Goal: Task Accomplishment & Management: Use online tool/utility

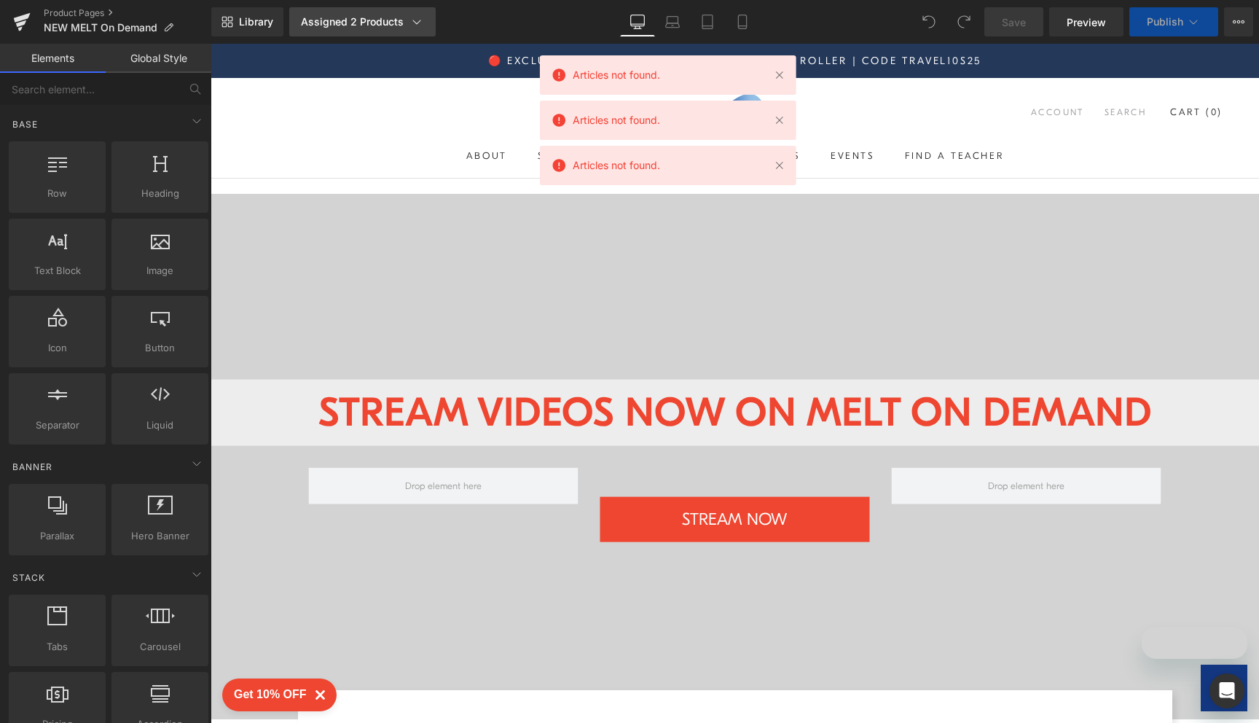
click at [378, 21] on div "Assigned 2 Products" at bounding box center [362, 22] width 123 height 15
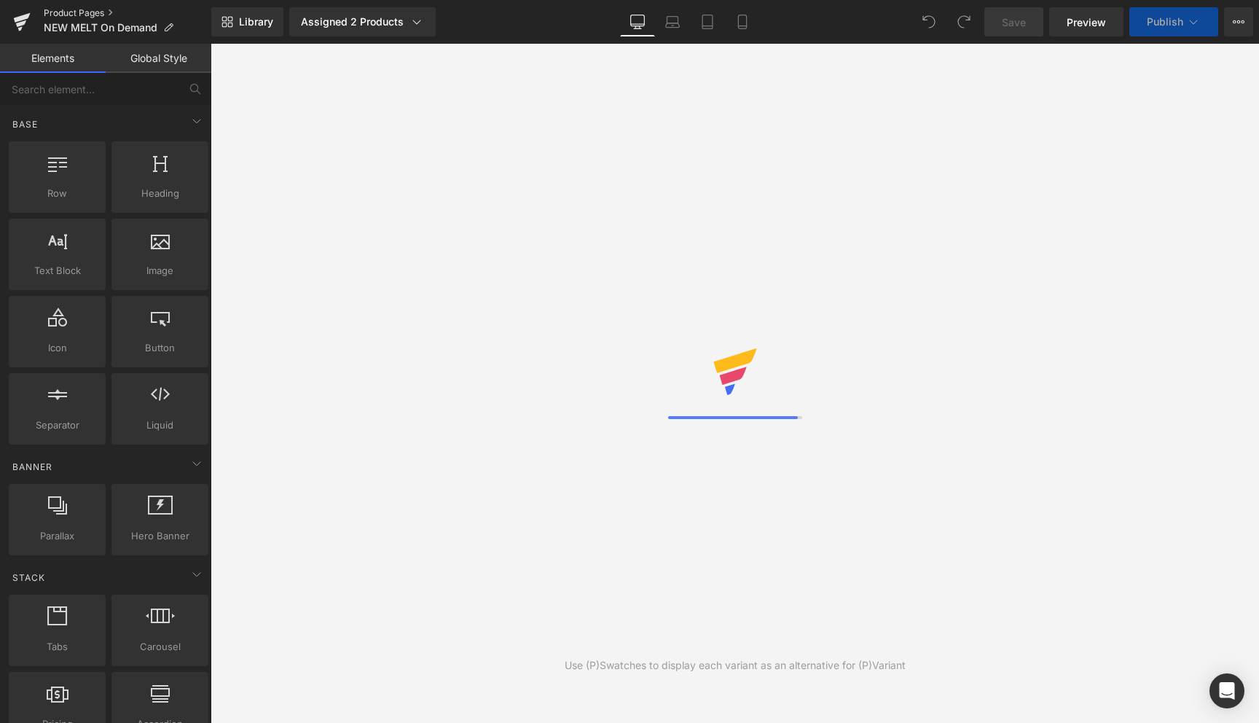
click at [91, 8] on link "Product Pages" at bounding box center [128, 13] width 168 height 12
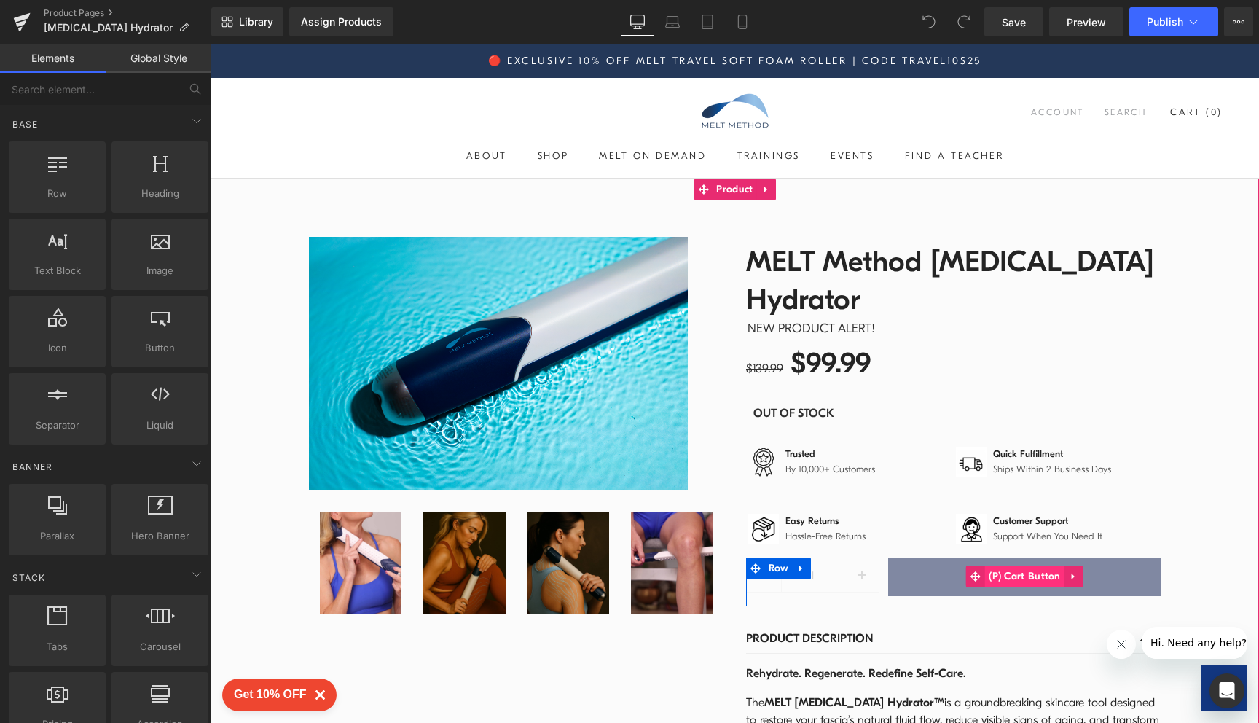
click at [997, 566] on span "(P) Cart Button" at bounding box center [1024, 577] width 79 height 22
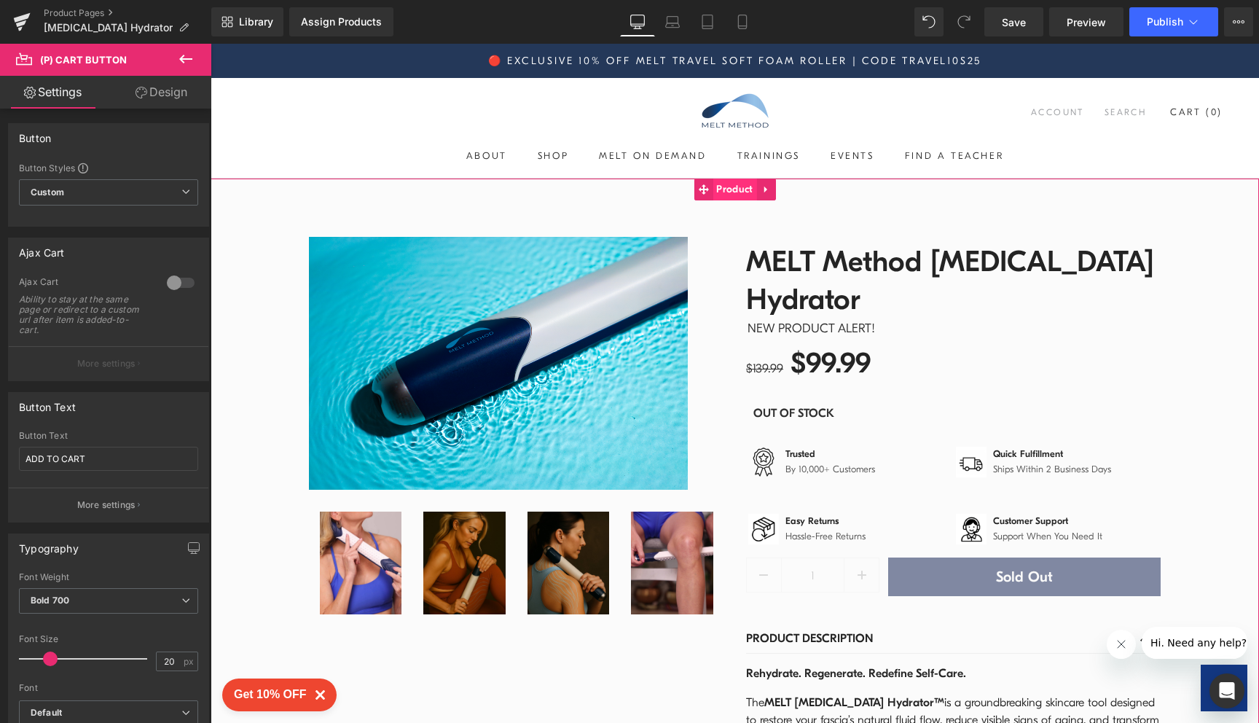
click at [739, 183] on span "Product" at bounding box center [735, 190] width 44 height 22
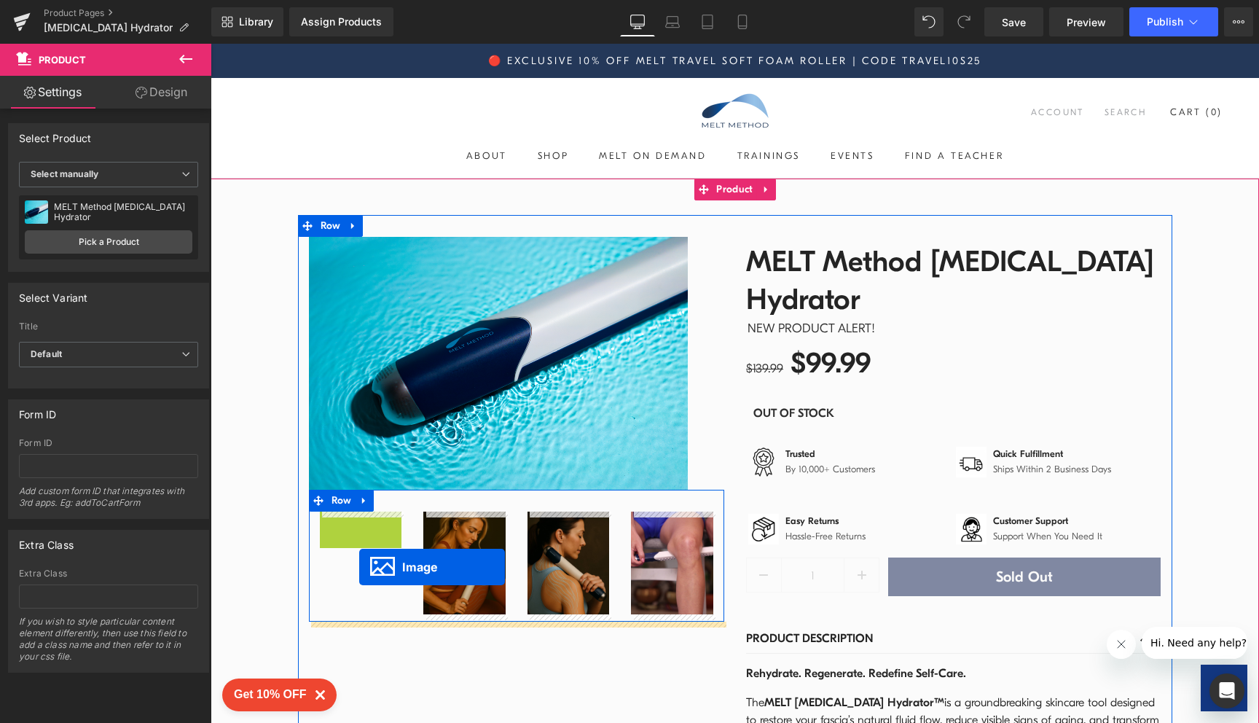
drag, startPoint x: 364, startPoint y: 559, endPoint x: 359, endPoint y: 567, distance: 9.1
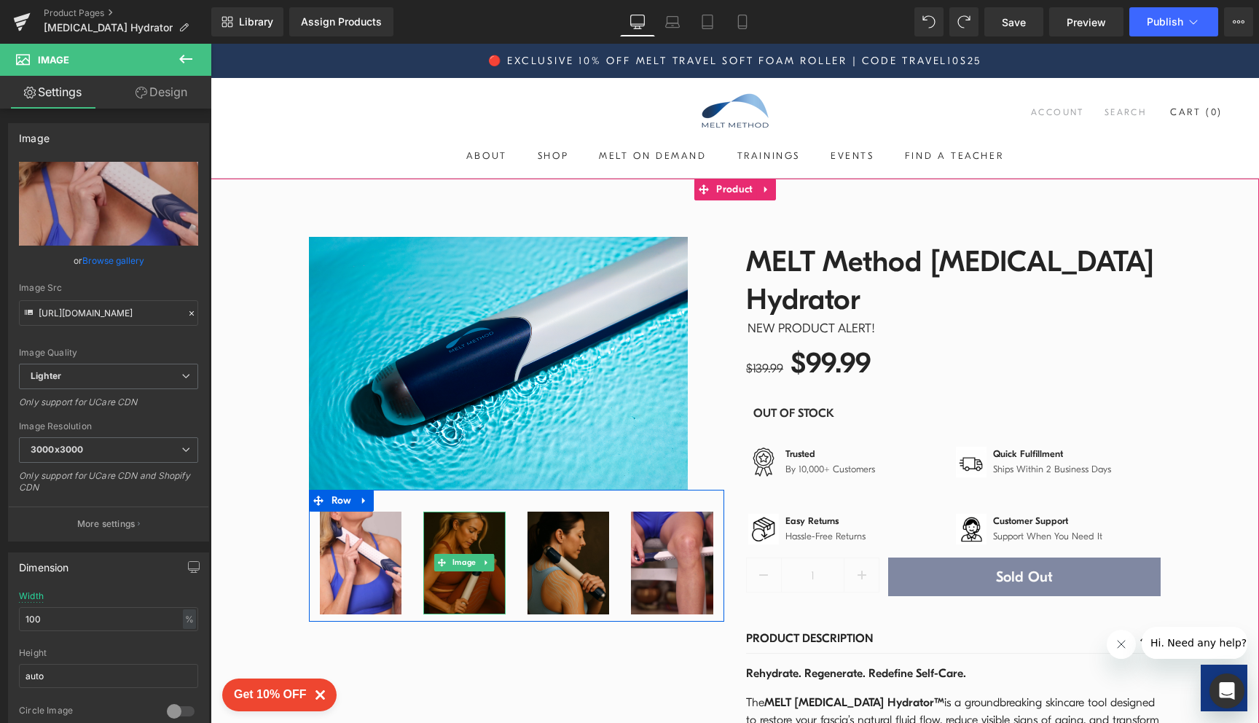
click at [445, 529] on img at bounding box center [464, 563] width 82 height 103
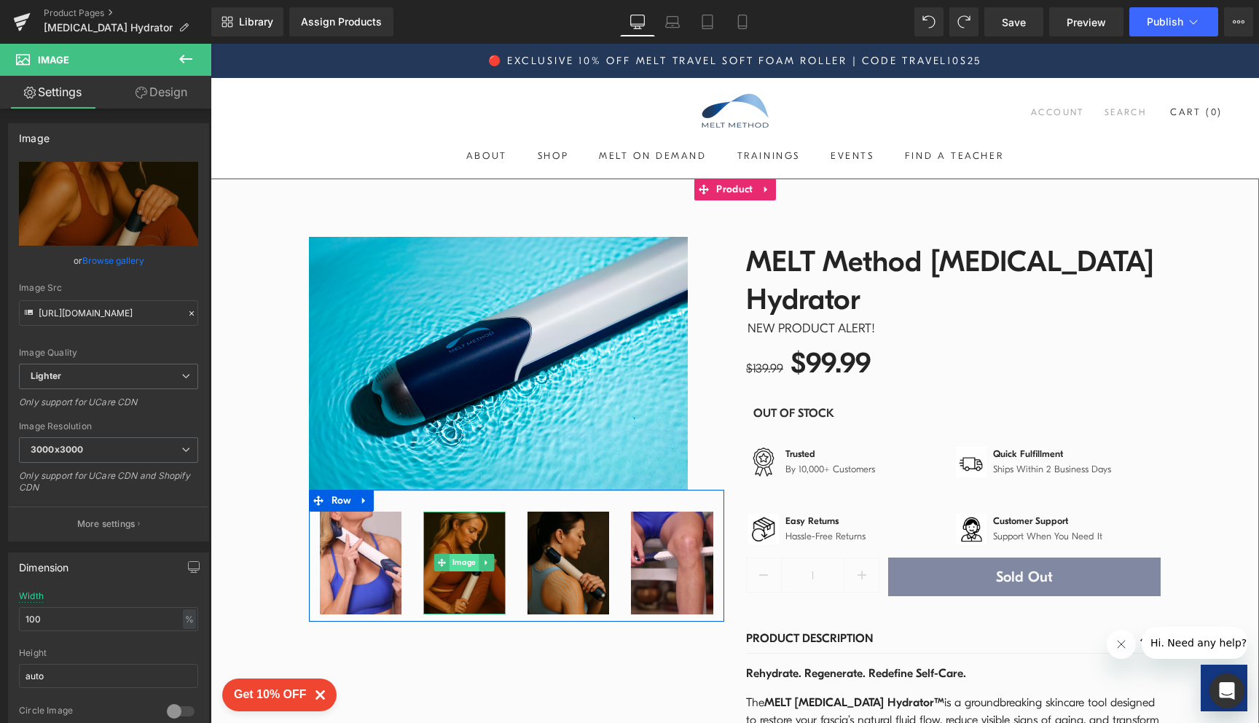
click at [451, 566] on span "Image" at bounding box center [464, 562] width 29 height 17
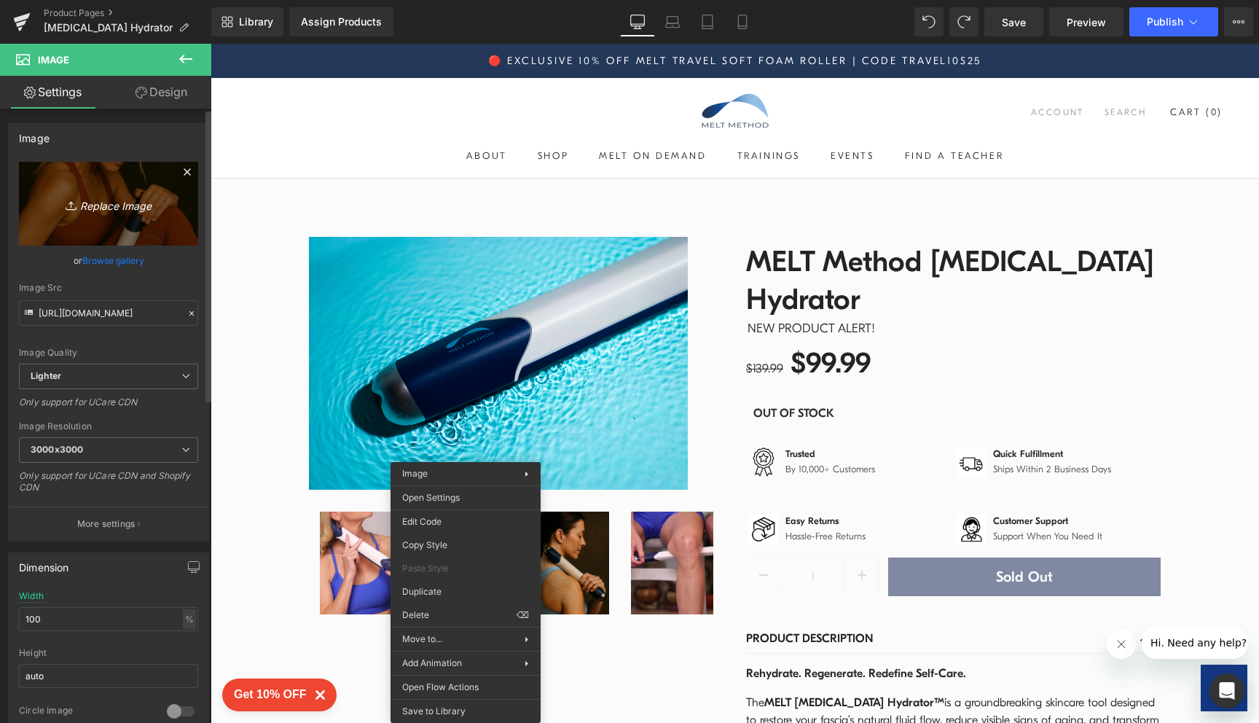
click at [112, 179] on link "Replace Image" at bounding box center [108, 204] width 179 height 84
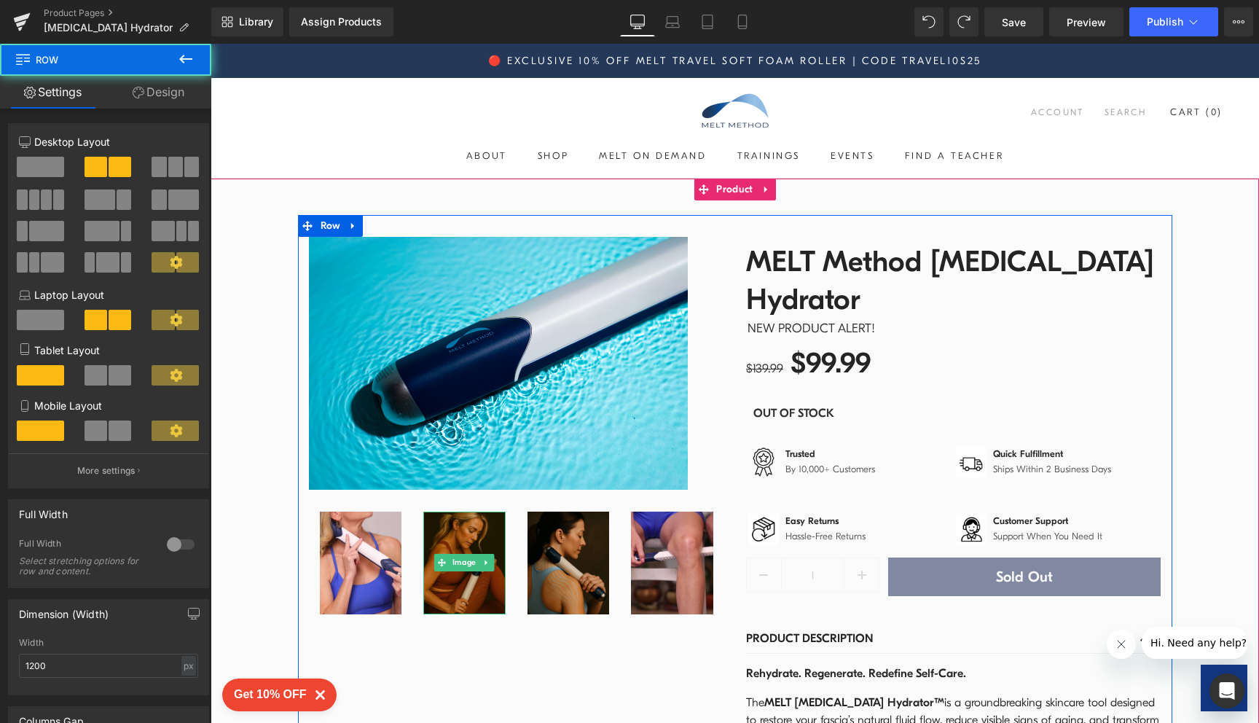
click at [684, 687] on div "Sale Off (P) Image Row Image Image Image Image Row MELT Method Fascia Hydrator …" at bounding box center [735, 716] width 874 height 1003
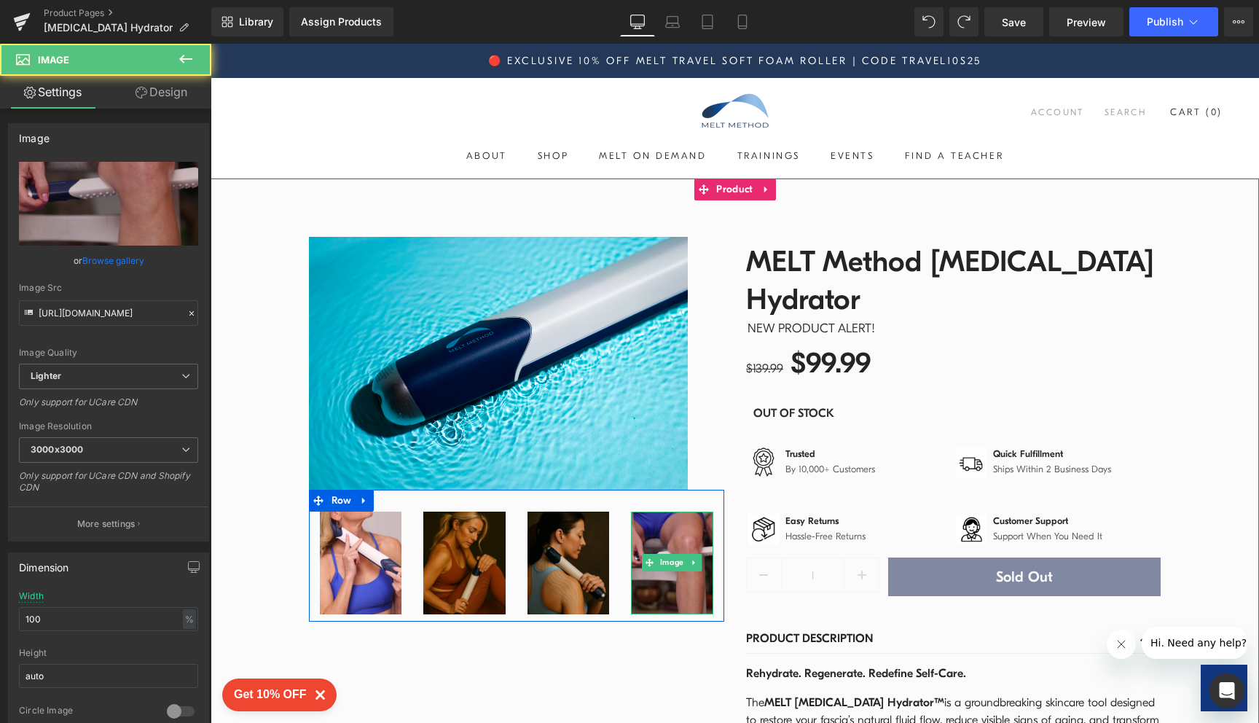
click at [673, 537] on img at bounding box center [672, 563] width 82 height 103
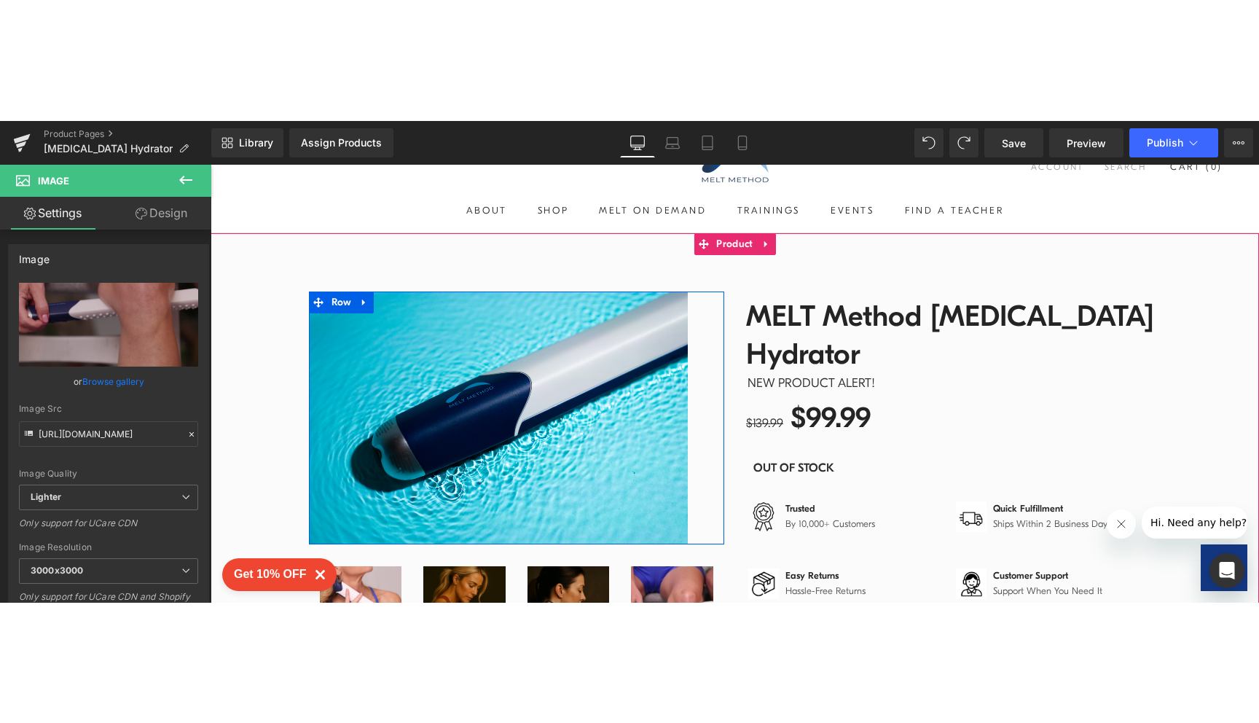
scroll to position [19, 0]
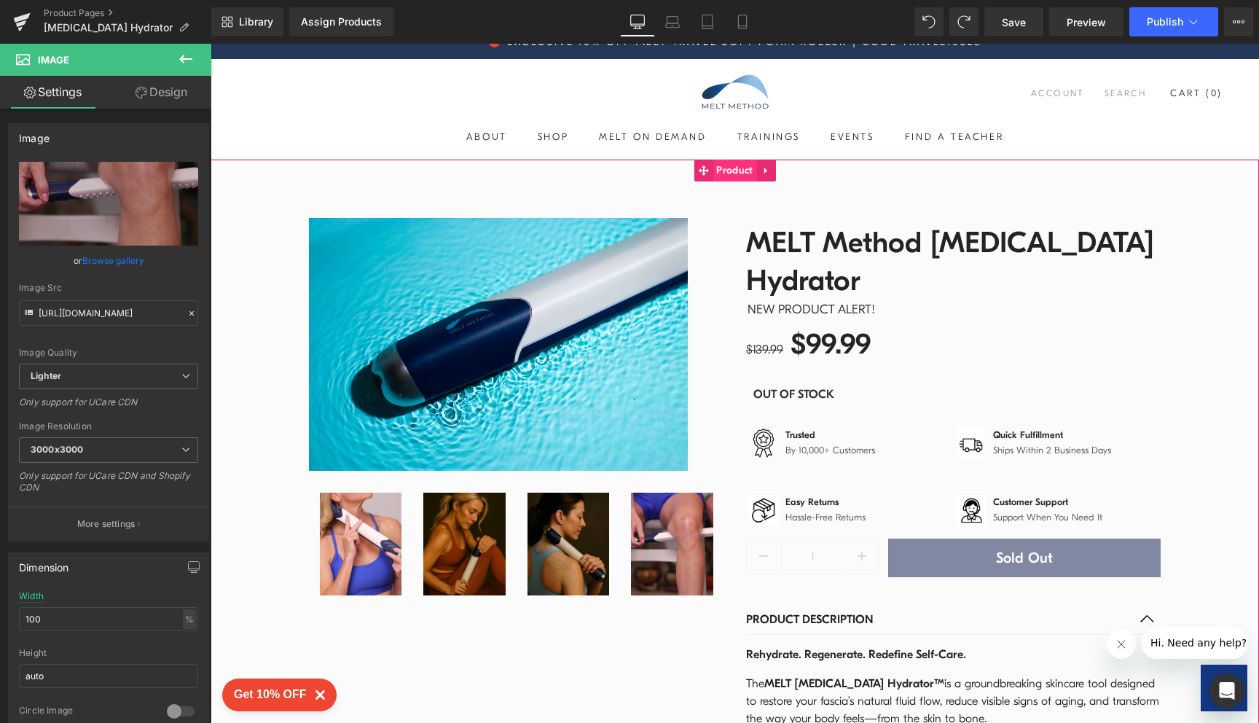
click at [730, 172] on span "Product" at bounding box center [735, 171] width 44 height 22
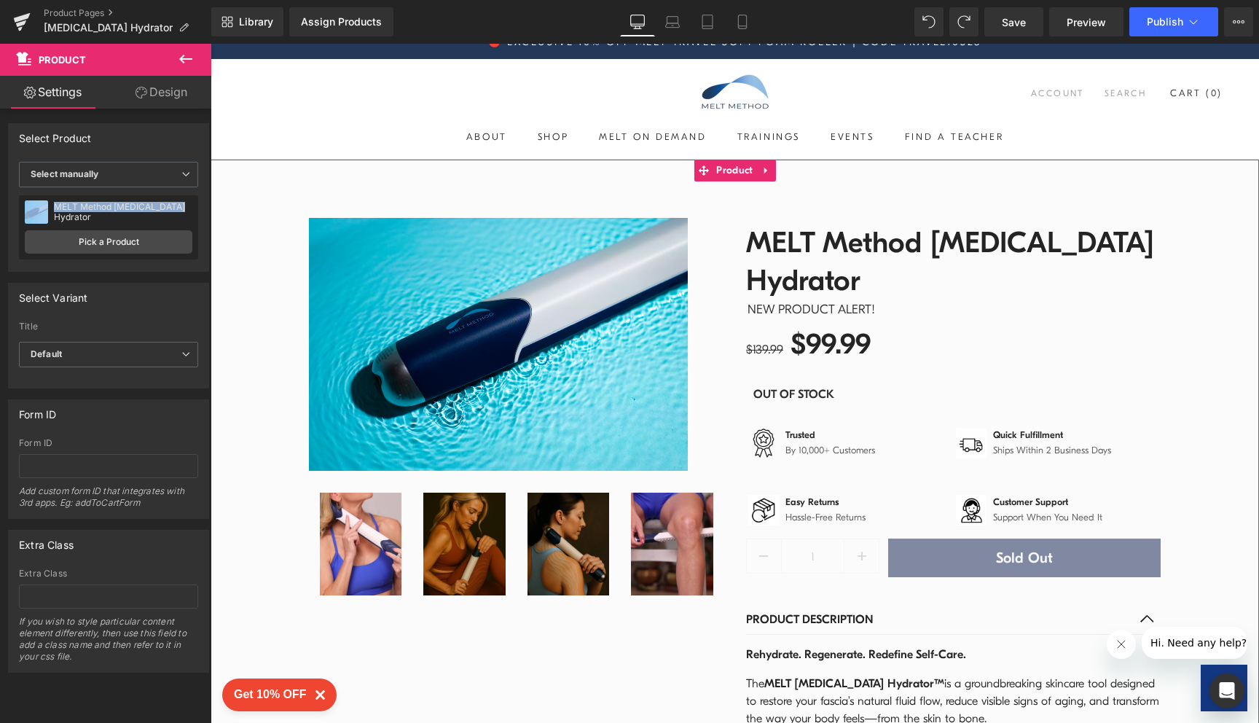
drag, startPoint x: 187, startPoint y: 217, endPoint x: 50, endPoint y: 214, distance: 136.3
click at [50, 214] on div "MELT Method Fascia Hydrator MELT Method Fascia Hydrator Pick a Product" at bounding box center [108, 227] width 179 height 64
copy div "MELT Method Fascia Hydrator"
click at [141, 246] on link "Pick a Product" at bounding box center [109, 241] width 168 height 23
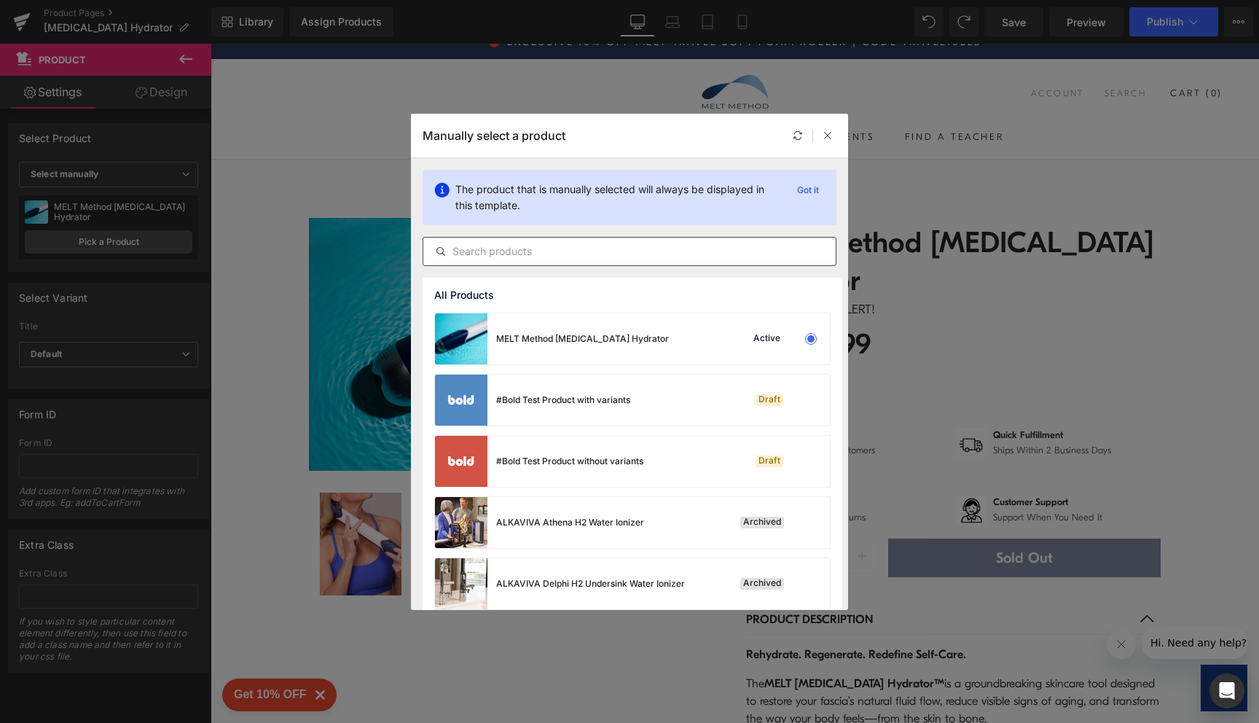
click at [493, 256] on input "text" at bounding box center [629, 251] width 412 height 17
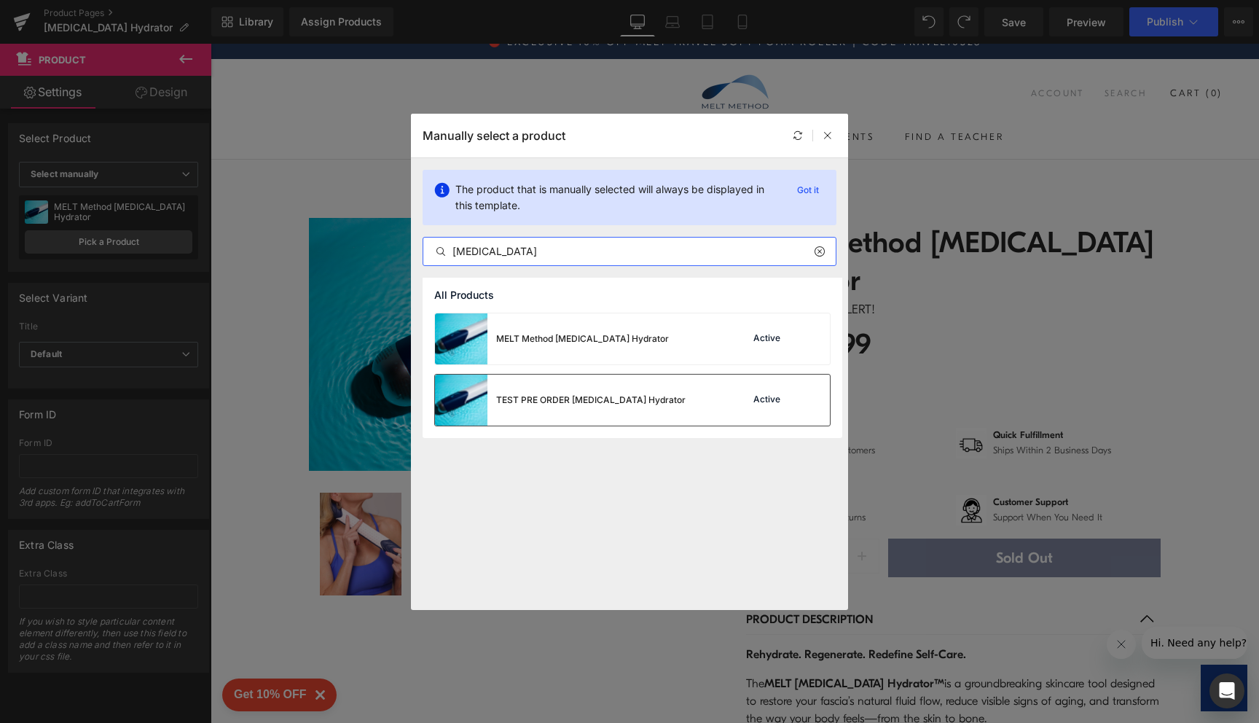
type input "fascia"
click at [684, 407] on div "TEST PRE ORDER Fascia Hydrator Active" at bounding box center [632, 400] width 395 height 51
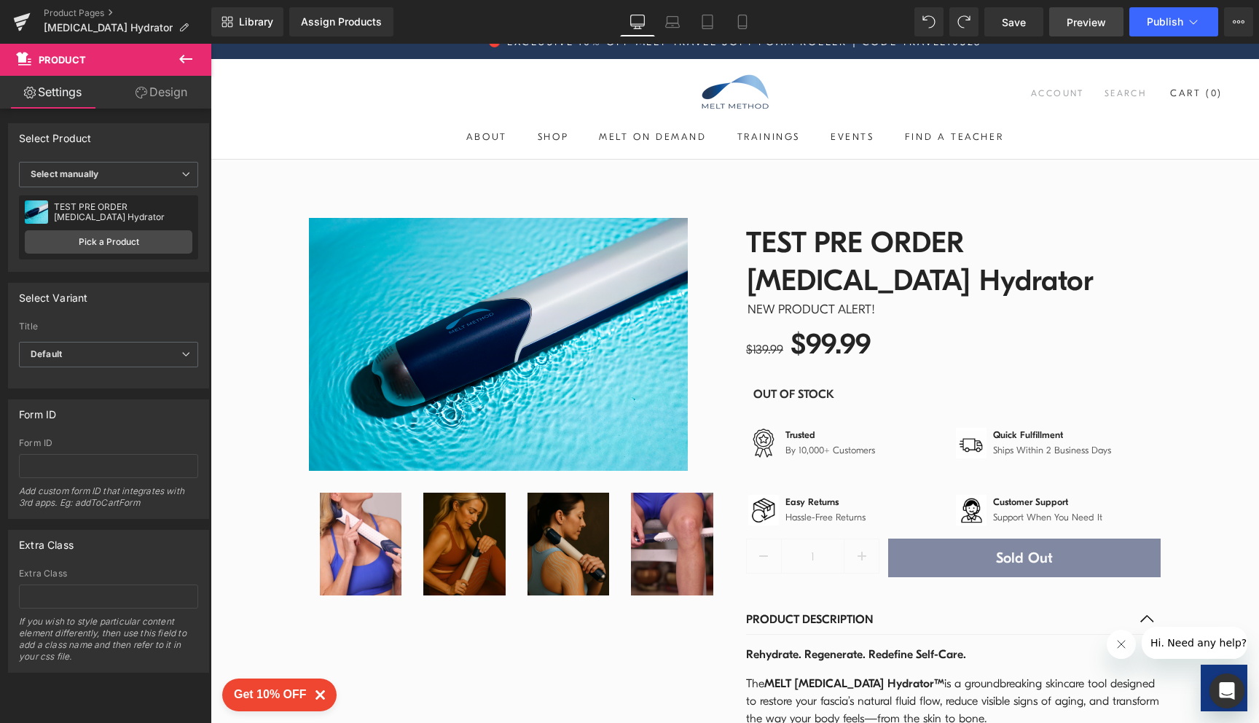
click at [1084, 22] on span "Preview" at bounding box center [1086, 22] width 39 height 15
click at [1100, 24] on span "Preview" at bounding box center [1086, 22] width 39 height 15
click at [1093, 28] on span "Preview" at bounding box center [1086, 22] width 39 height 15
click at [1245, 26] on button "View Live Page View with current Template Save Template to Library Schedule Pub…" at bounding box center [1238, 21] width 29 height 29
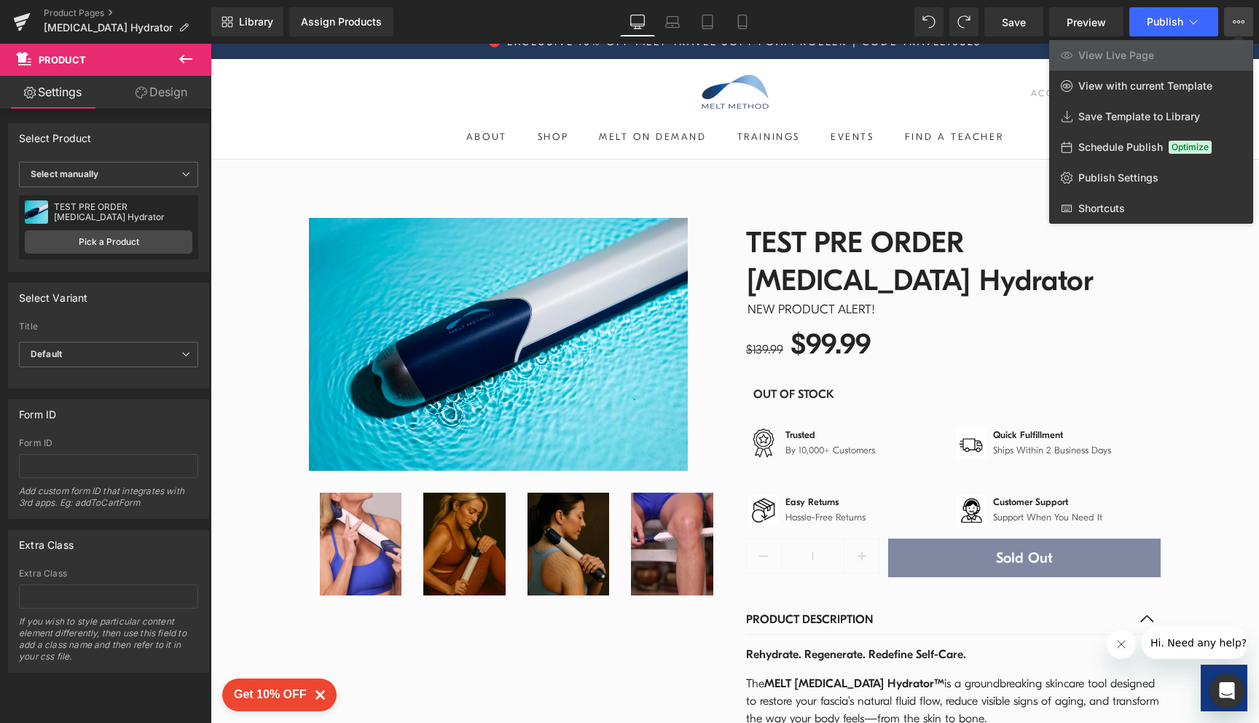
click at [942, 83] on div at bounding box center [735, 383] width 1049 height 679
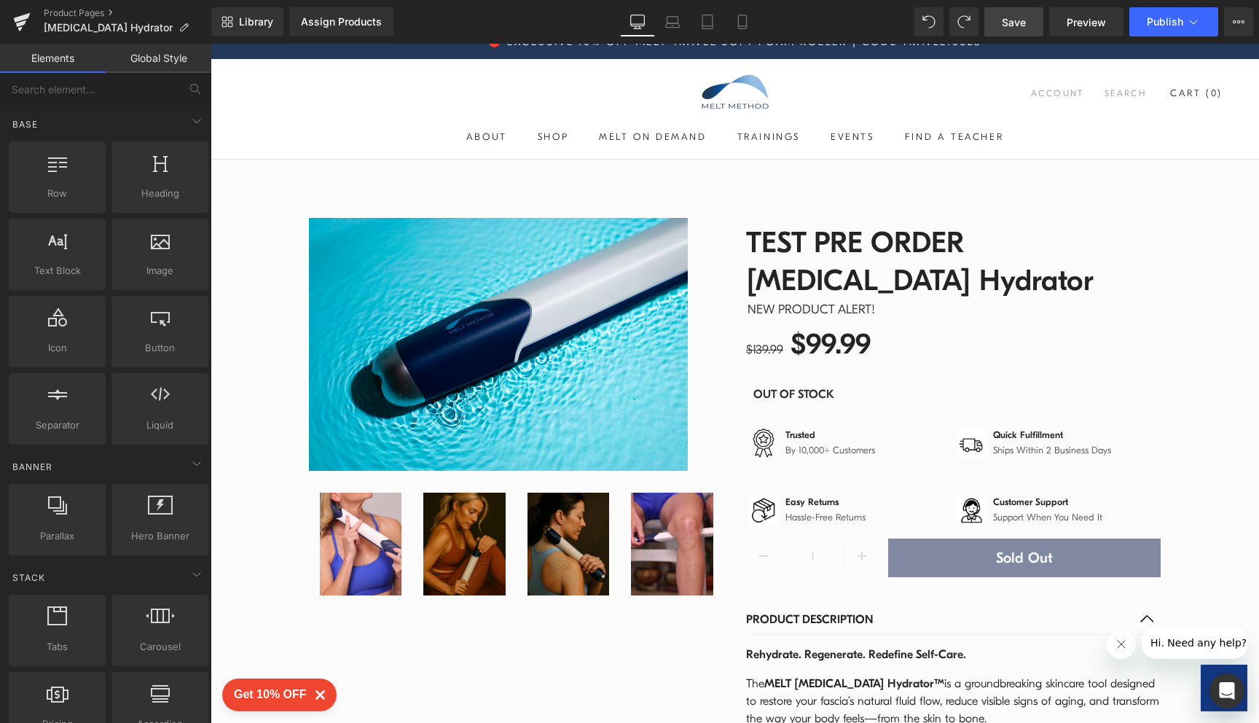
click at [1030, 20] on link "Save" at bounding box center [1014, 21] width 59 height 29
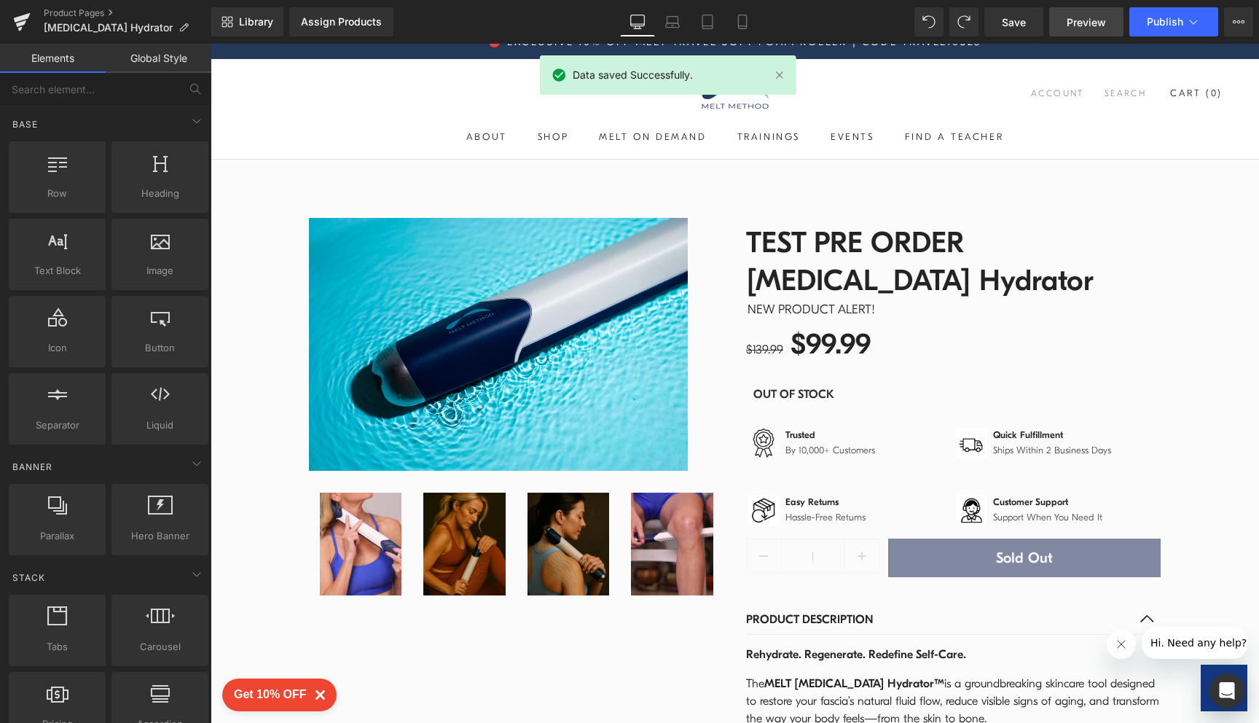
click at [1074, 32] on link "Preview" at bounding box center [1086, 21] width 74 height 29
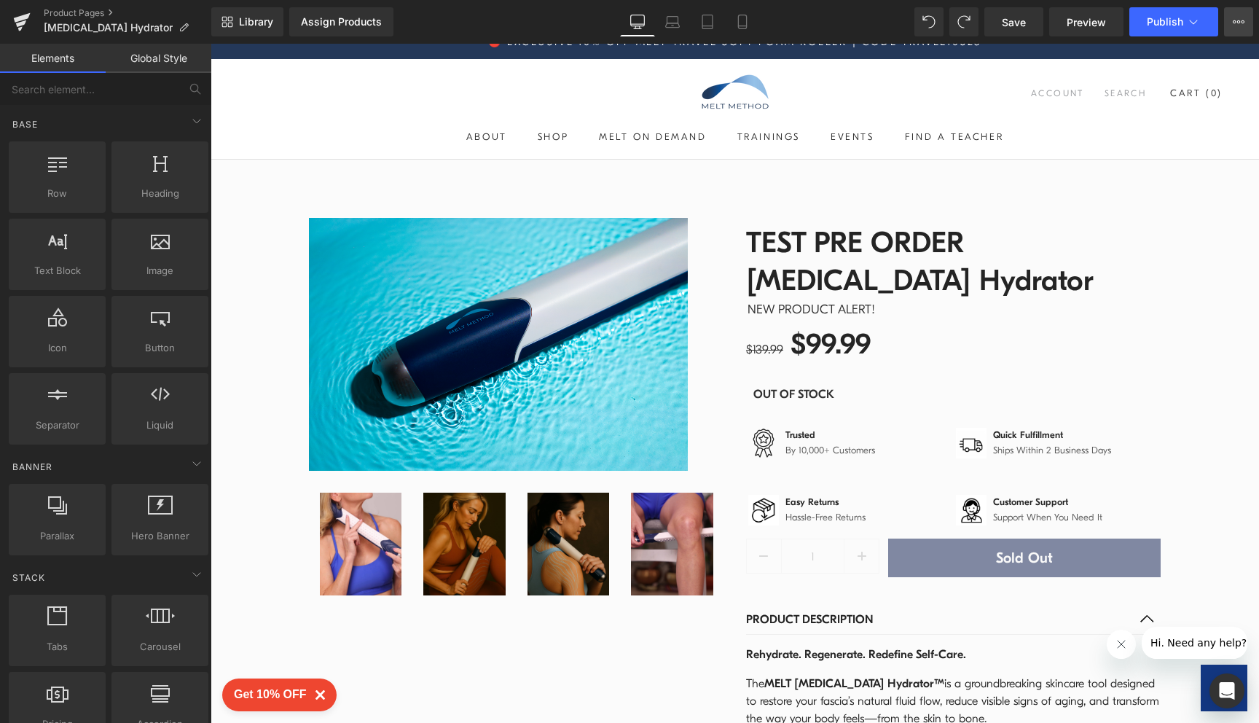
click at [1247, 28] on button "View Live Page View with current Template Save Template to Library Schedule Pub…" at bounding box center [1238, 21] width 29 height 29
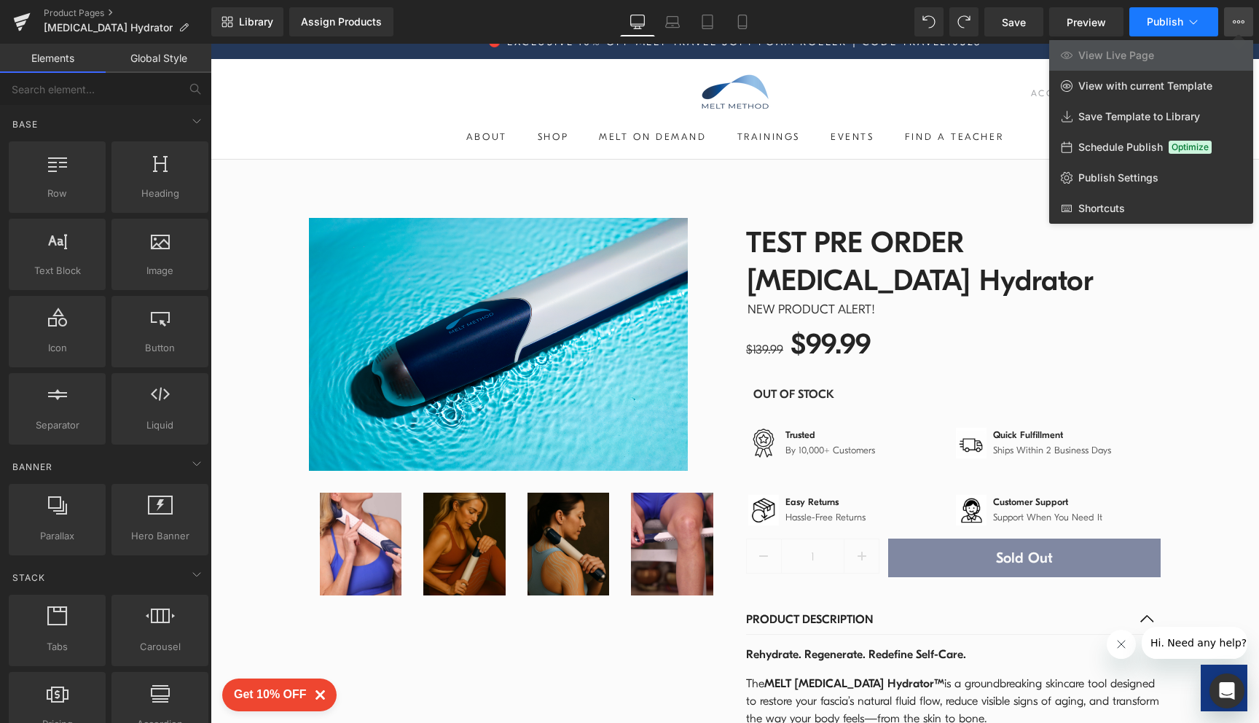
click at [1159, 22] on span "Publish" at bounding box center [1165, 22] width 36 height 12
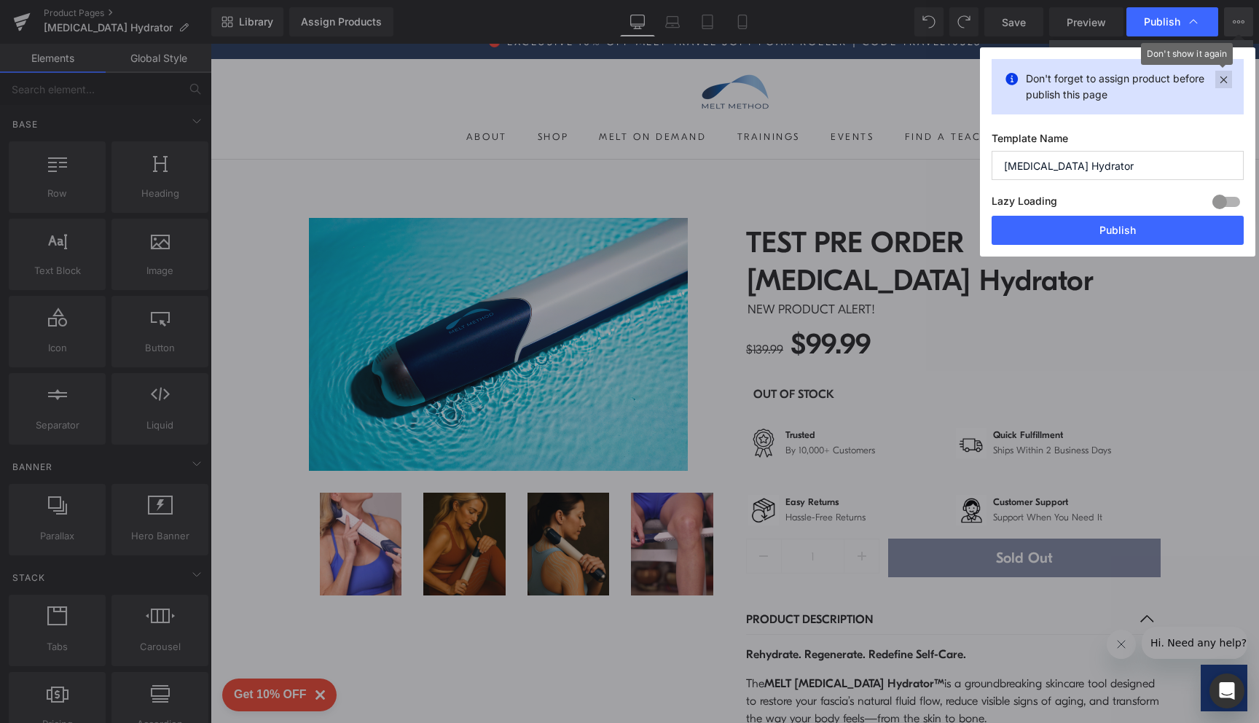
click at [1224, 81] on icon at bounding box center [1224, 79] width 17 height 17
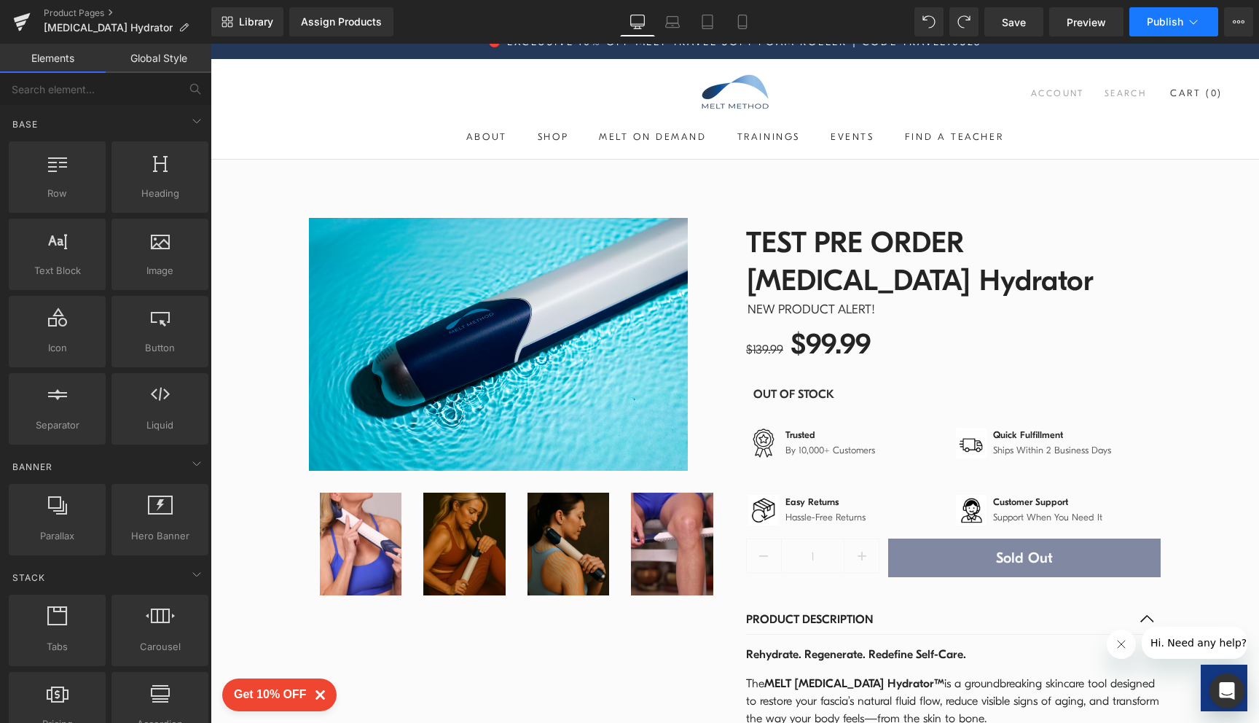
click at [1180, 23] on span "Publish" at bounding box center [1165, 22] width 36 height 12
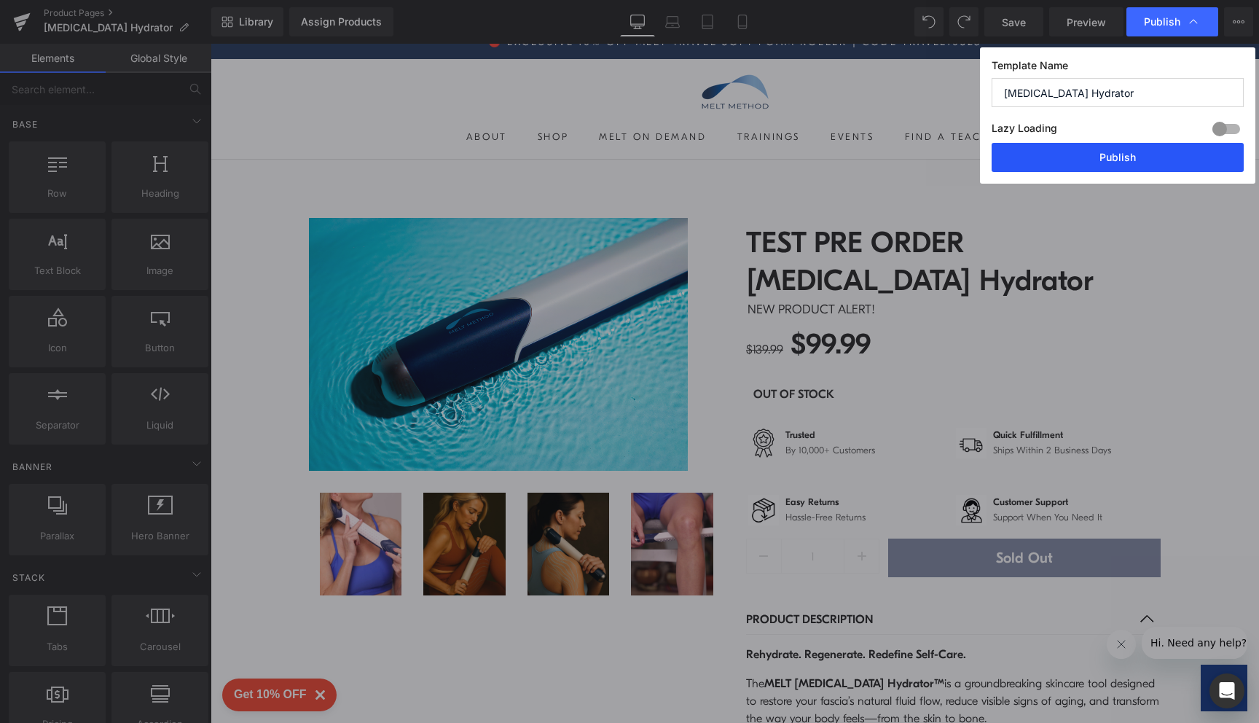
click at [1137, 146] on button "Publish" at bounding box center [1118, 157] width 252 height 29
